Goal: Check status

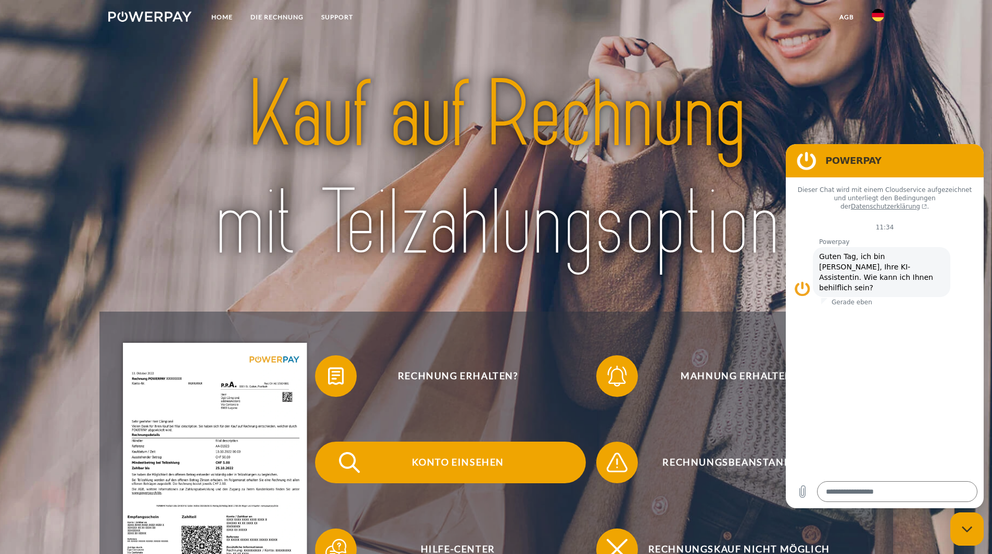
click at [429, 464] on span "Konto einsehen" at bounding box center [457, 463] width 255 height 42
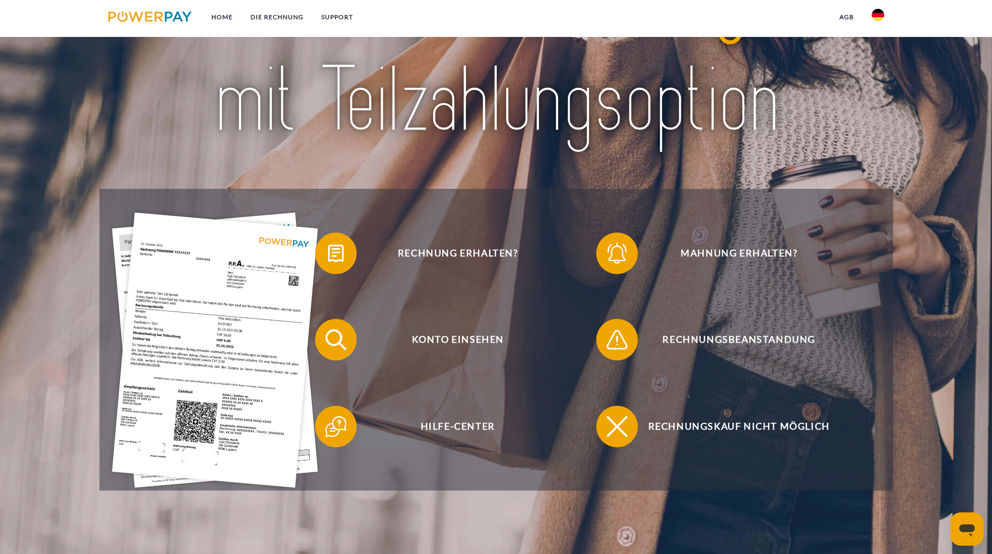
scroll to position [156, 0]
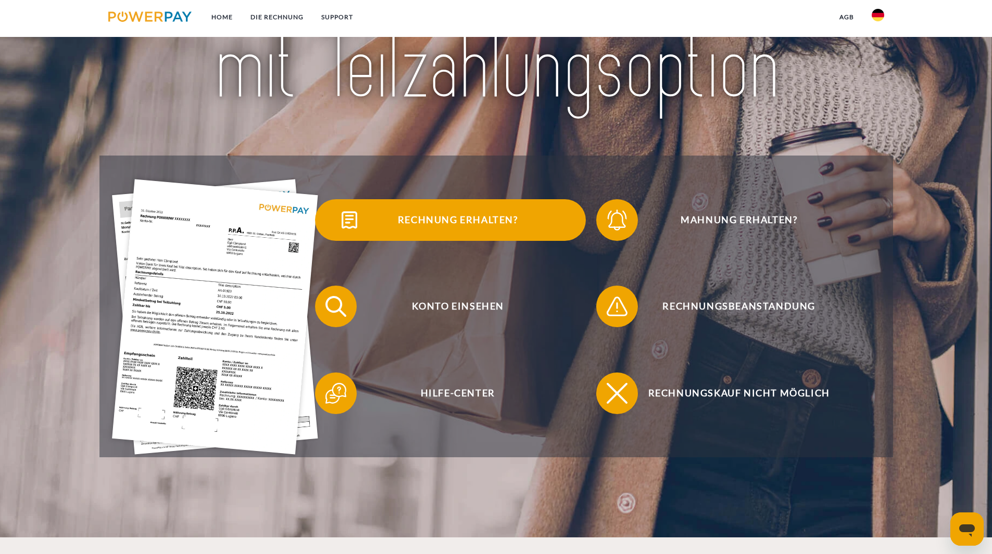
click at [338, 225] on span at bounding box center [334, 220] width 52 height 52
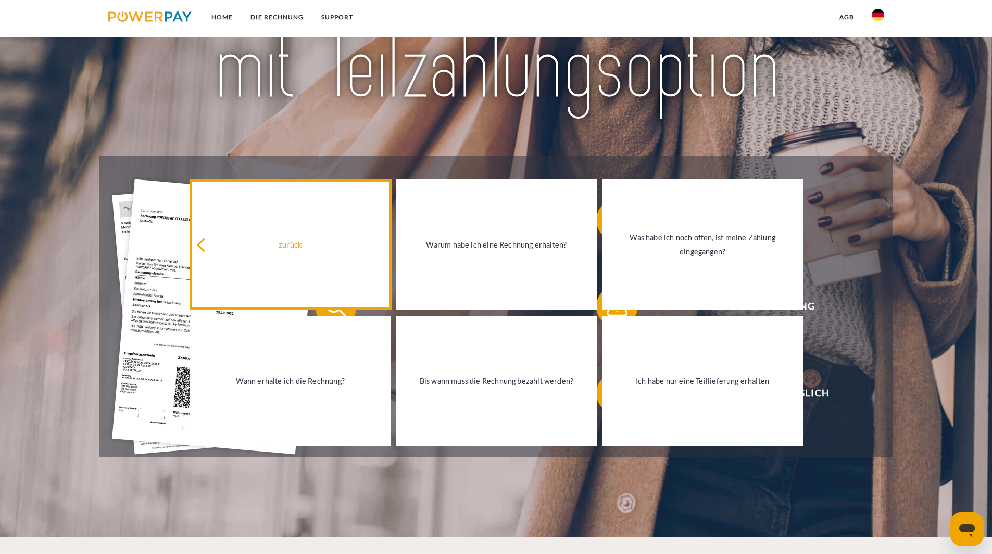
click at [195, 247] on link "zurück" at bounding box center [290, 245] width 201 height 130
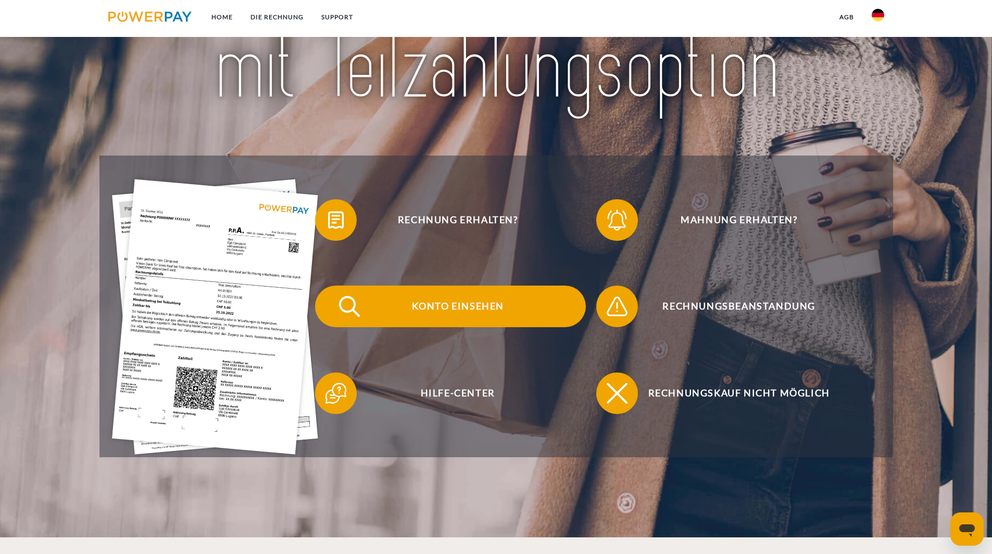
click at [379, 313] on span "Konto einsehen" at bounding box center [457, 307] width 255 height 42
